Goal: Transaction & Acquisition: Purchase product/service

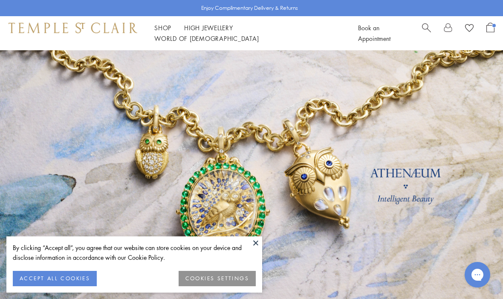
click at [66, 281] on button "ACCEPT ALL COOKIES" at bounding box center [55, 278] width 84 height 15
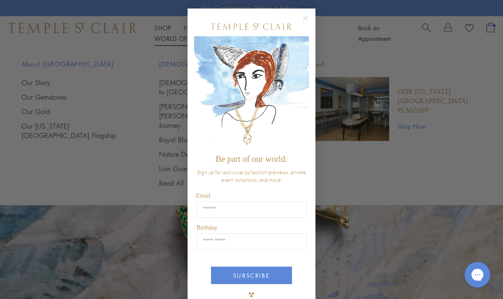
click at [304, 33] on div "POPUP Form" at bounding box center [251, 26] width 115 height 19
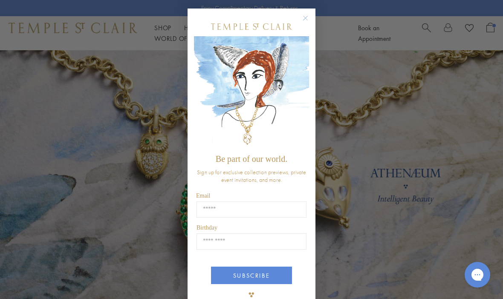
click at [301, 21] on circle "Close dialog" at bounding box center [305, 18] width 10 height 10
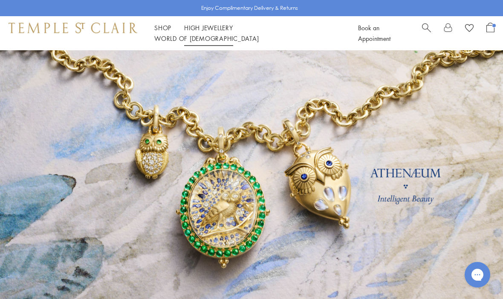
click at [219, 32] on link "High Jewellery High Jewellery" at bounding box center [208, 27] width 49 height 9
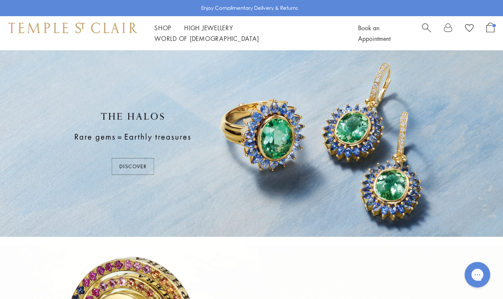
click at [173, 27] on div "Shop Shop Categories Amulets Pendants & Charms Lockets Chains & Leather Cords E…" at bounding box center [251, 33] width 503 height 34
click at [159, 43] on div "Shop Shop Categories Amulets Pendants & Charms Lockets Chains & Leather Cords E…" at bounding box center [251, 33] width 503 height 34
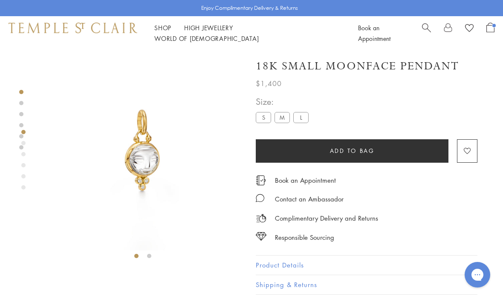
click at [160, 32] on link "Shop Shop" at bounding box center [162, 27] width 17 height 9
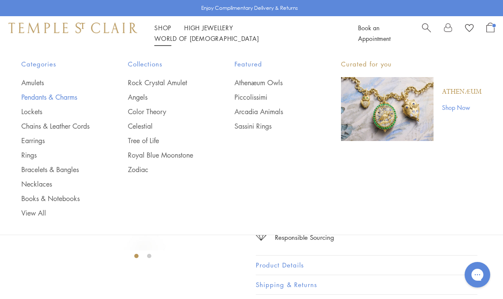
click at [72, 96] on link "Pendants & Charms" at bounding box center [57, 96] width 72 height 9
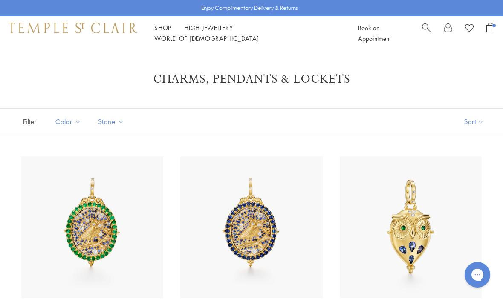
click at [481, 121] on button "Sort" at bounding box center [474, 122] width 58 height 26
click at [482, 126] on button "Sort" at bounding box center [474, 122] width 58 height 26
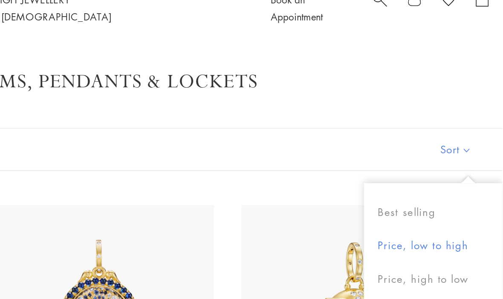
click at [416, 171] on button "Price, low to high" at bounding box center [459, 181] width 87 height 21
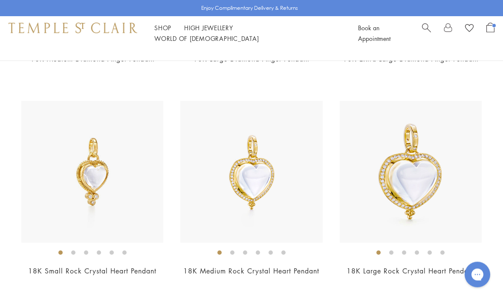
scroll to position [914, 0]
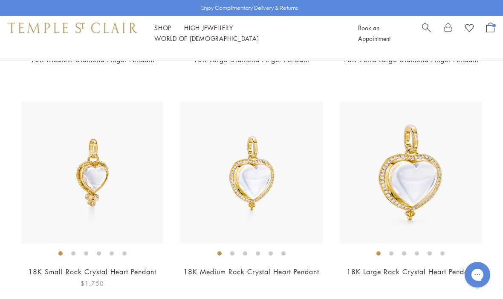
click at [88, 194] on img at bounding box center [92, 173] width 142 height 142
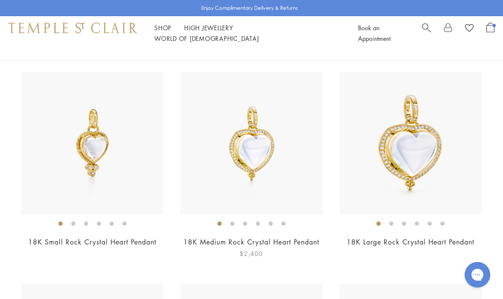
click at [260, 156] on img at bounding box center [251, 143] width 142 height 142
click at [107, 160] on img at bounding box center [92, 143] width 142 height 142
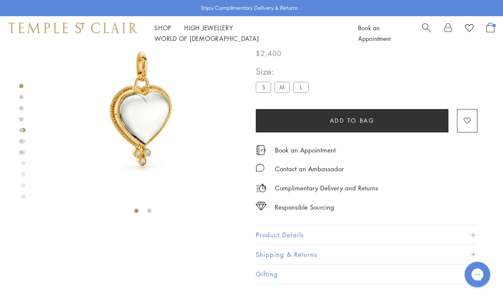
scroll to position [40, 0]
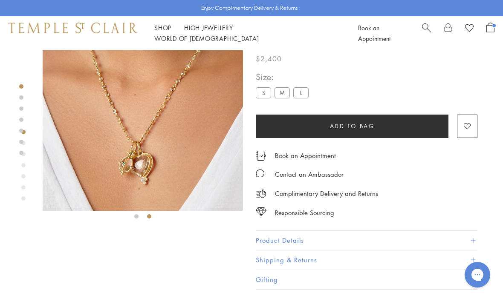
click at [269, 90] on label "S" at bounding box center [263, 92] width 15 height 11
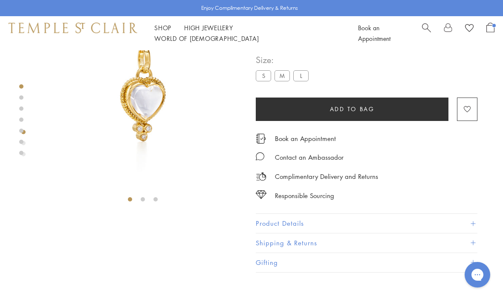
scroll to position [52, 0]
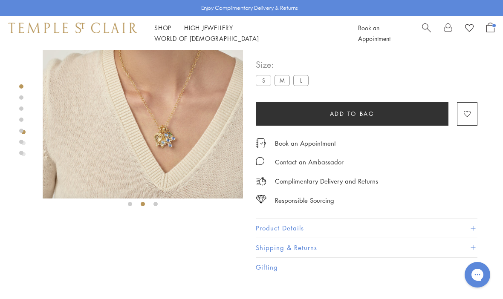
click at [185, 140] on img at bounding box center [143, 98] width 200 height 200
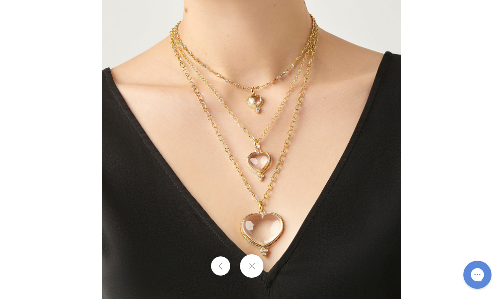
click at [480, 268] on div "Gorgias live chat" at bounding box center [477, 275] width 19 height 19
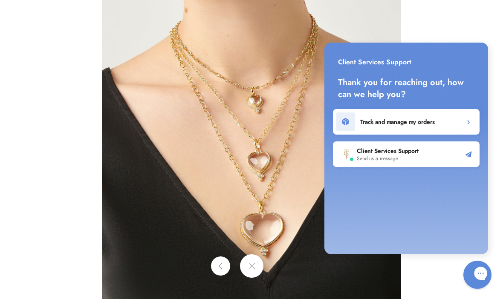
scroll to position [0, 0]
click at [334, 282] on img at bounding box center [251, 149] width 299 height 299
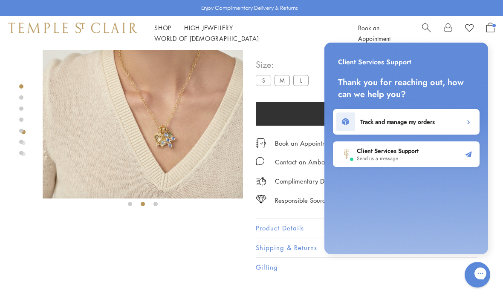
click at [259, 247] on button "Shipping & Returns" at bounding box center [367, 247] width 222 height 19
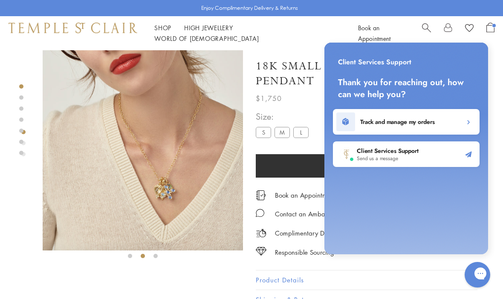
scroll to position [69, 0]
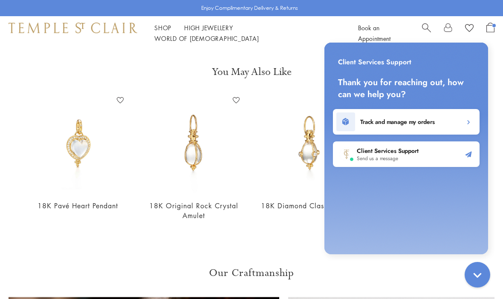
scroll to position [291, 0]
click at [483, 269] on div "Gorgias live chat" at bounding box center [477, 275] width 19 height 19
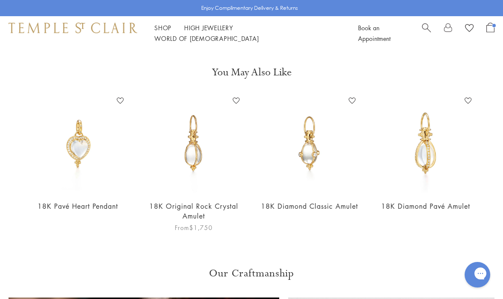
click at [199, 155] on img at bounding box center [193, 143] width 99 height 99
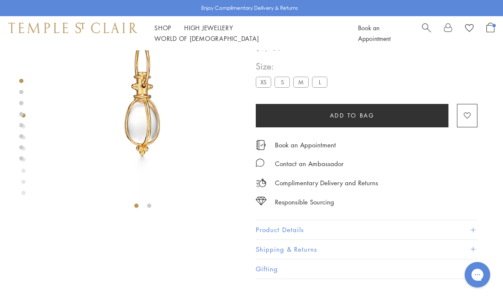
click at [151, 204] on li at bounding box center [149, 206] width 4 height 4
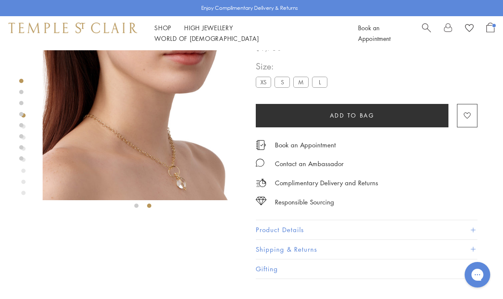
click at [192, 161] on img at bounding box center [143, 100] width 200 height 200
click at [282, 81] on label "S" at bounding box center [281, 82] width 15 height 11
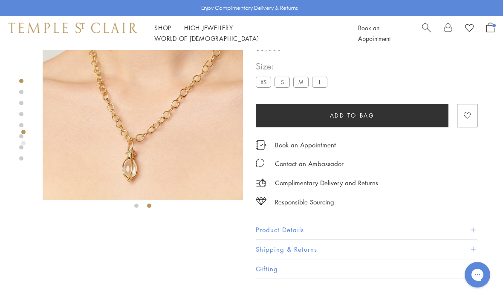
click at [271, 84] on label "XS" at bounding box center [263, 82] width 15 height 11
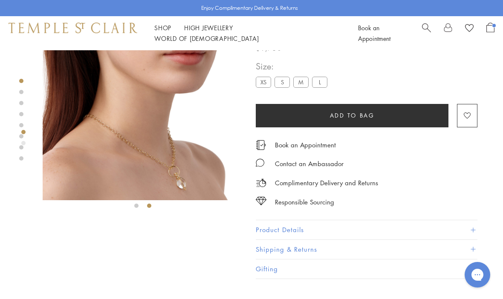
click at [202, 162] on img at bounding box center [143, 100] width 200 height 200
click at [285, 80] on label "S" at bounding box center [281, 82] width 15 height 11
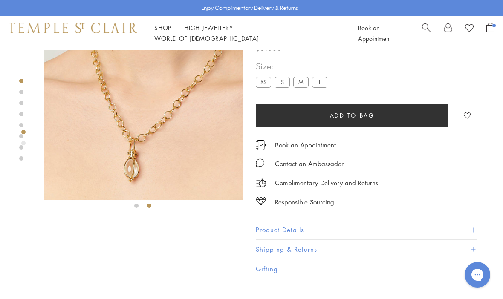
click at [184, 137] on img at bounding box center [144, 100] width 200 height 200
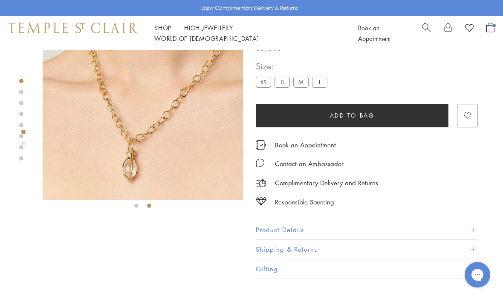
click at [308, 84] on label "M" at bounding box center [300, 82] width 15 height 11
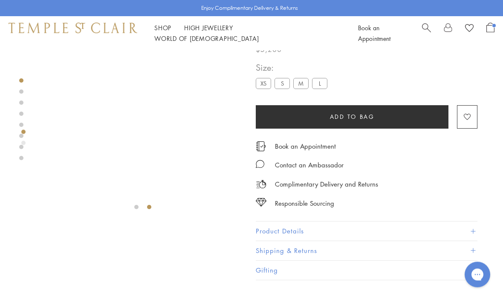
scroll to position [49, 0]
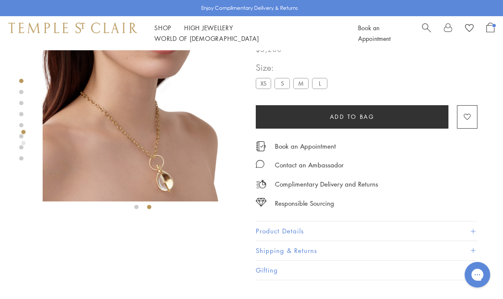
click at [175, 180] on img at bounding box center [143, 101] width 200 height 200
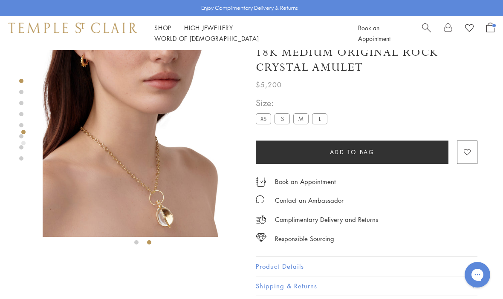
scroll to position [0, 0]
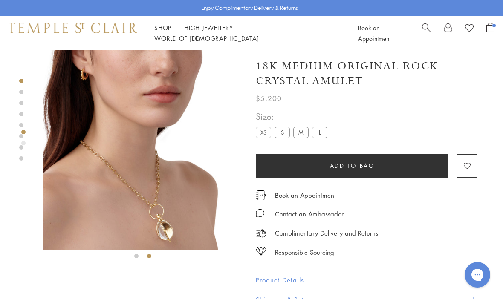
click at [323, 135] on label "L" at bounding box center [319, 132] width 15 height 11
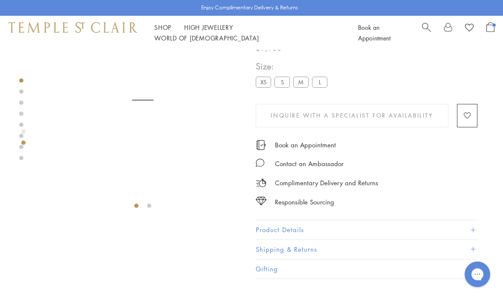
scroll to position [50, 0]
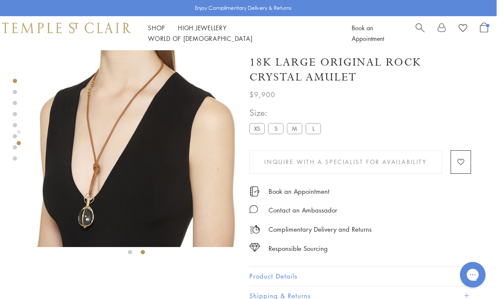
scroll to position [0, 2]
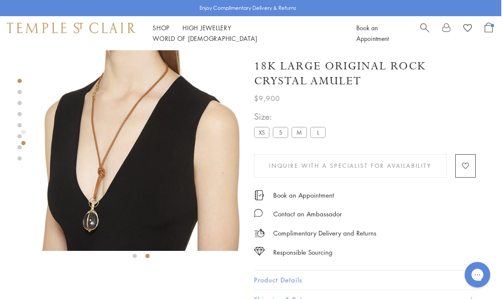
scroll to position [50, 0]
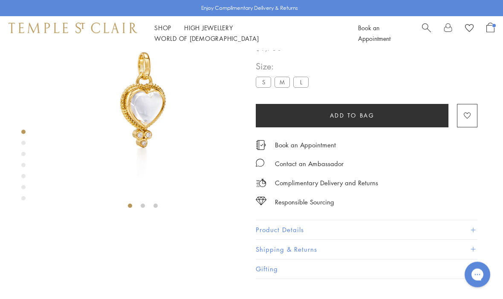
scroll to position [0, 0]
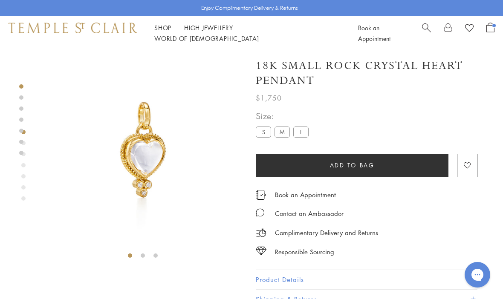
click at [489, 30] on span "Open Shopping Bag" at bounding box center [490, 28] width 8 height 10
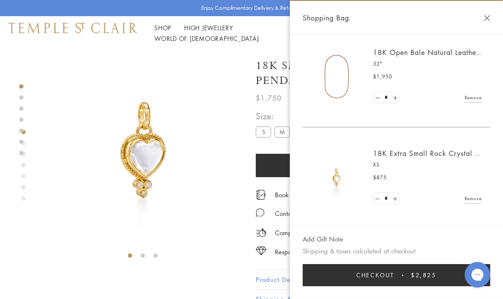
scroll to position [8, 0]
click at [344, 182] on img at bounding box center [336, 178] width 51 height 51
click at [329, 179] on img at bounding box center [336, 178] width 51 height 51
click at [455, 150] on link "18K Extra Small Rock Crystal Heart Pendant" at bounding box center [447, 153] width 148 height 9
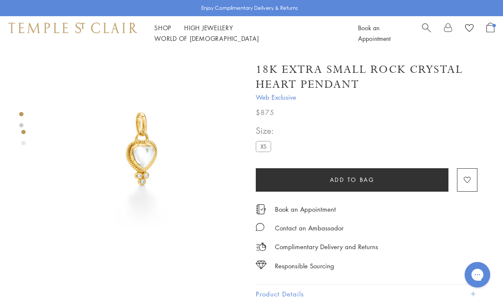
scroll to position [0, 2]
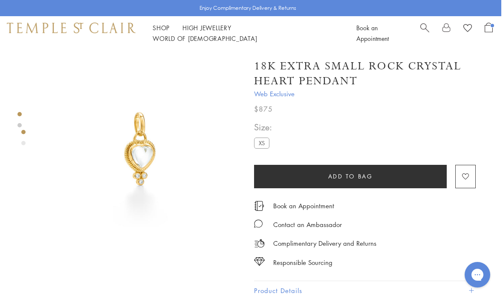
click at [23, 149] on div "Product gallery navigation" at bounding box center [23, 140] width 4 height 24
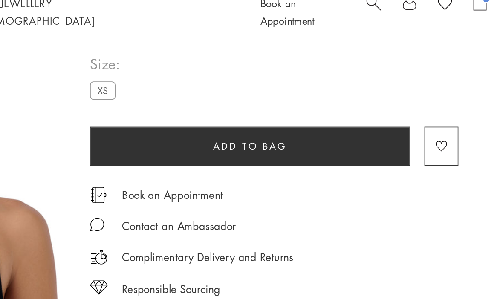
scroll to position [168, 2]
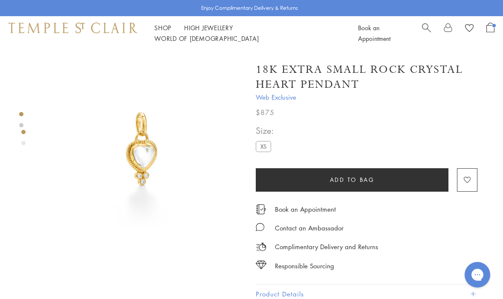
click at [491, 27] on span "Open Shopping Bag" at bounding box center [490, 28] width 8 height 10
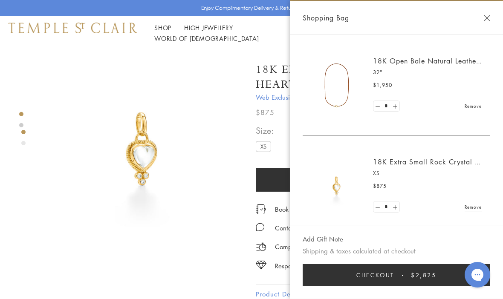
click at [332, 93] on img at bounding box center [336, 85] width 51 height 51
click at [458, 61] on link "18K Open Bale Natural Leather Cord" at bounding box center [435, 60] width 124 height 9
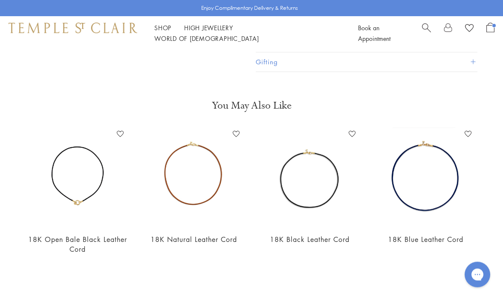
scroll to position [257, 0]
click at [433, 147] on img at bounding box center [425, 176] width 99 height 99
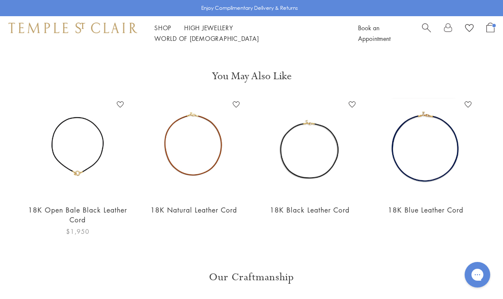
click at [90, 159] on img at bounding box center [77, 147] width 99 height 99
click at [195, 161] on img at bounding box center [193, 147] width 99 height 99
click at [84, 172] on img at bounding box center [77, 147] width 99 height 99
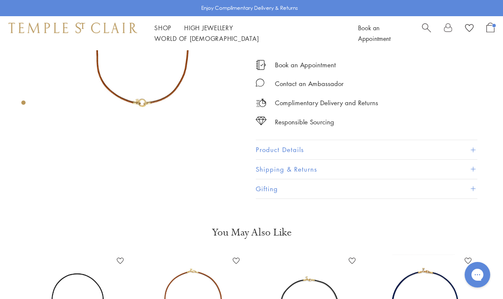
scroll to position [130, 0]
click at [167, 27] on div "Shop Shop Categories Amulets Pendants & Charms Lockets Chains & Leather Cords E…" at bounding box center [251, 33] width 503 height 34
click at [162, 32] on link "Shop Shop" at bounding box center [162, 27] width 17 height 9
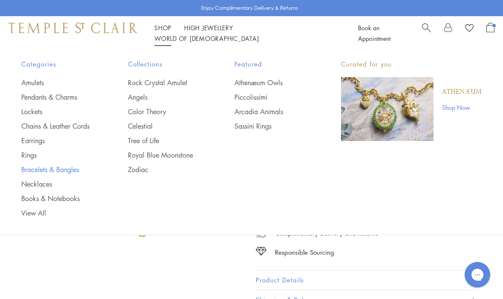
click at [63, 169] on link "Bracelets & Bangles" at bounding box center [57, 169] width 72 height 9
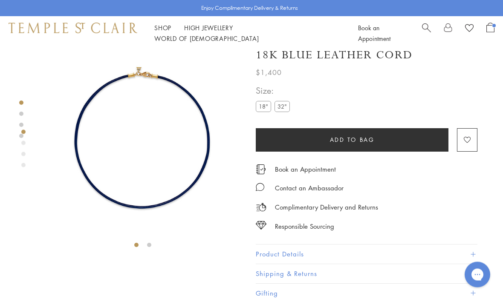
scroll to position [11, 0]
click at [283, 110] on label "32"" at bounding box center [281, 106] width 15 height 11
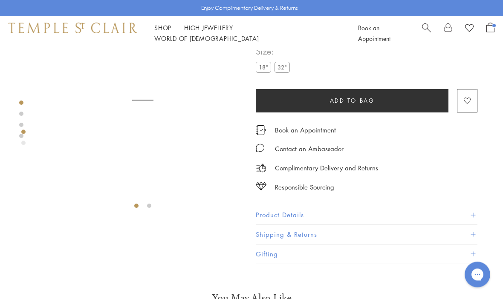
scroll to position [50, 0]
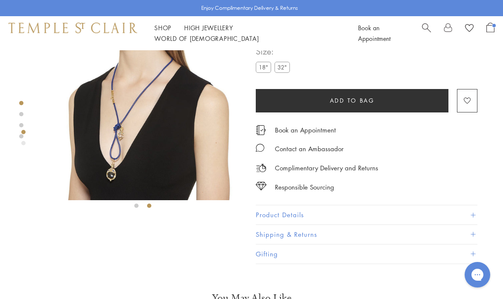
click at [125, 136] on img at bounding box center [143, 100] width 200 height 200
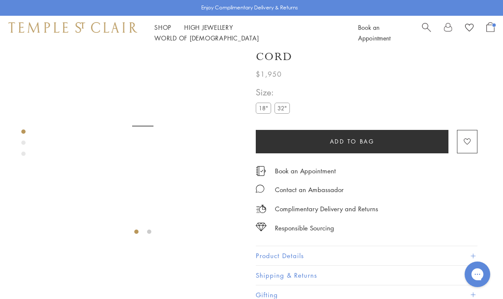
scroll to position [50, 0]
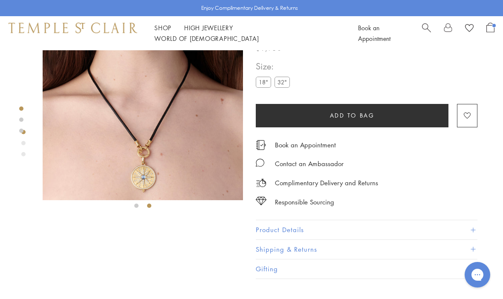
click at [283, 82] on label "32"" at bounding box center [281, 82] width 15 height 11
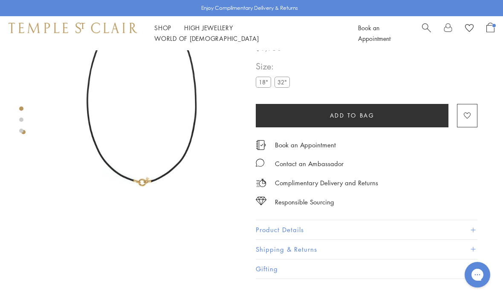
click at [136, 198] on img at bounding box center [143, 100] width 200 height 200
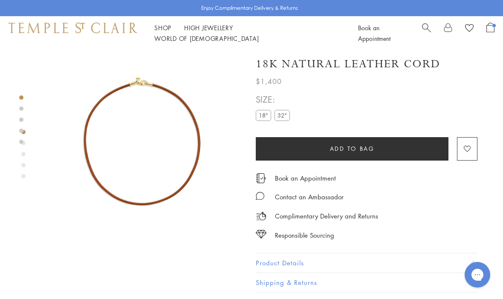
scroll to position [1, 0]
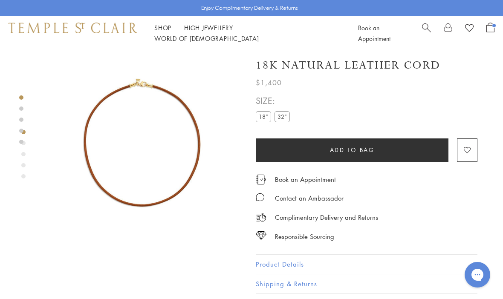
click at [281, 120] on label "32"" at bounding box center [281, 116] width 15 height 11
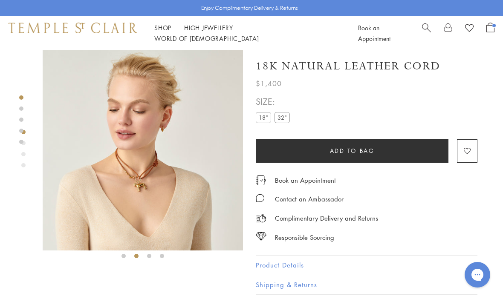
click at [140, 181] on img at bounding box center [143, 150] width 200 height 200
click at [205, 207] on img at bounding box center [143, 150] width 200 height 200
click at [225, 219] on img at bounding box center [143, 150] width 200 height 200
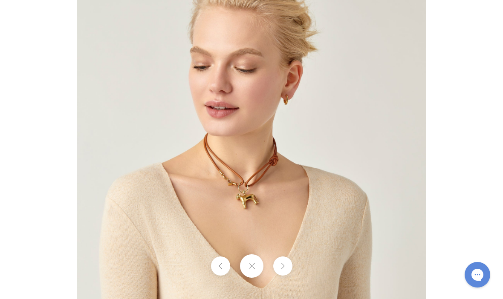
scroll to position [1, 0]
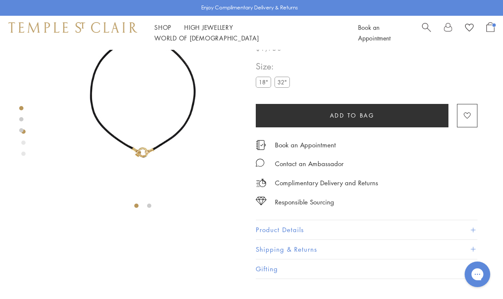
scroll to position [50, 0]
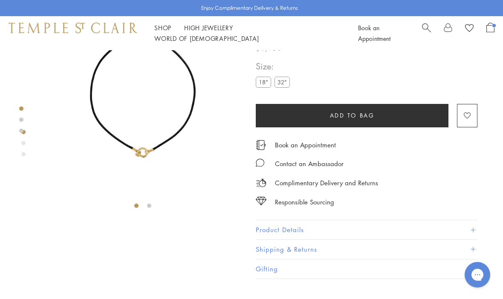
click at [152, 123] on img at bounding box center [143, 100] width 200 height 200
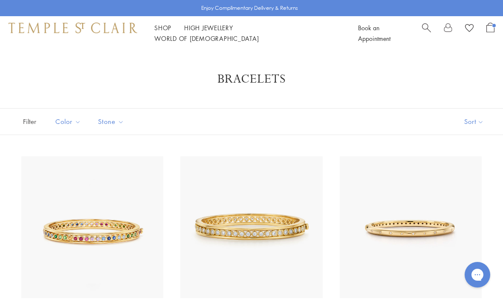
click at [468, 124] on button "Sort" at bounding box center [474, 122] width 58 height 26
click at [469, 123] on button "Sort" at bounding box center [474, 122] width 58 height 26
click at [440, 183] on button "Price, low to high" at bounding box center [459, 181] width 87 height 21
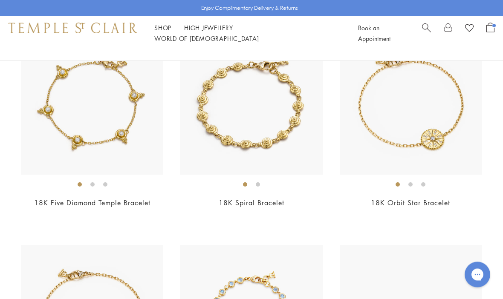
scroll to position [124, 0]
click at [152, 129] on img at bounding box center [92, 104] width 142 height 142
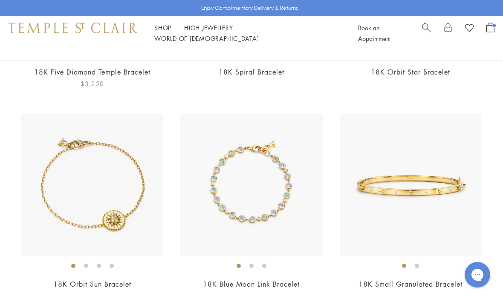
scroll to position [279, 0]
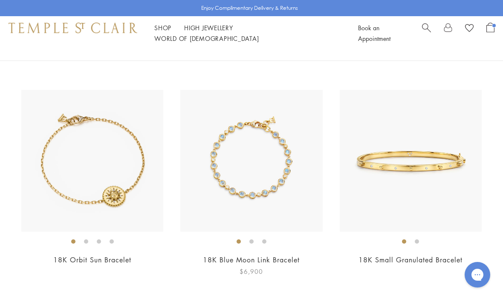
click at [311, 138] on img at bounding box center [251, 161] width 142 height 142
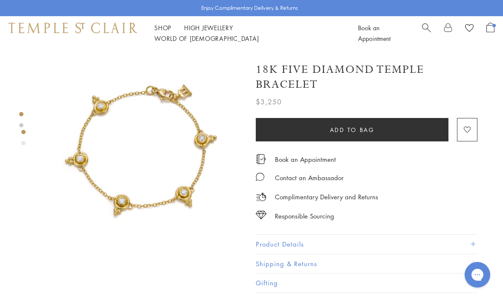
scroll to position [0, 2]
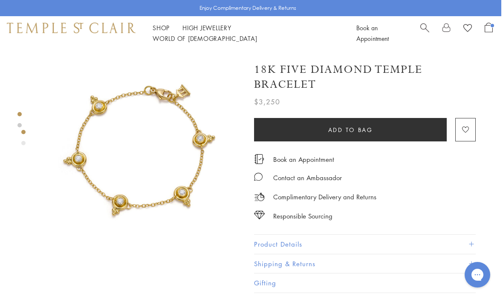
click at [151, 172] on img at bounding box center [141, 150] width 200 height 200
